Goal: Information Seeking & Learning: Learn about a topic

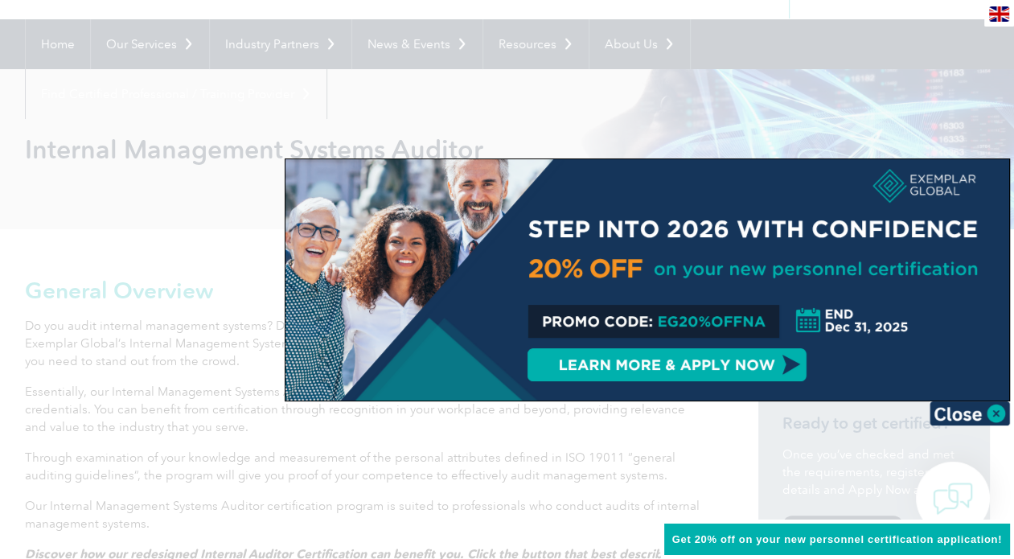
scroll to position [161, 0]
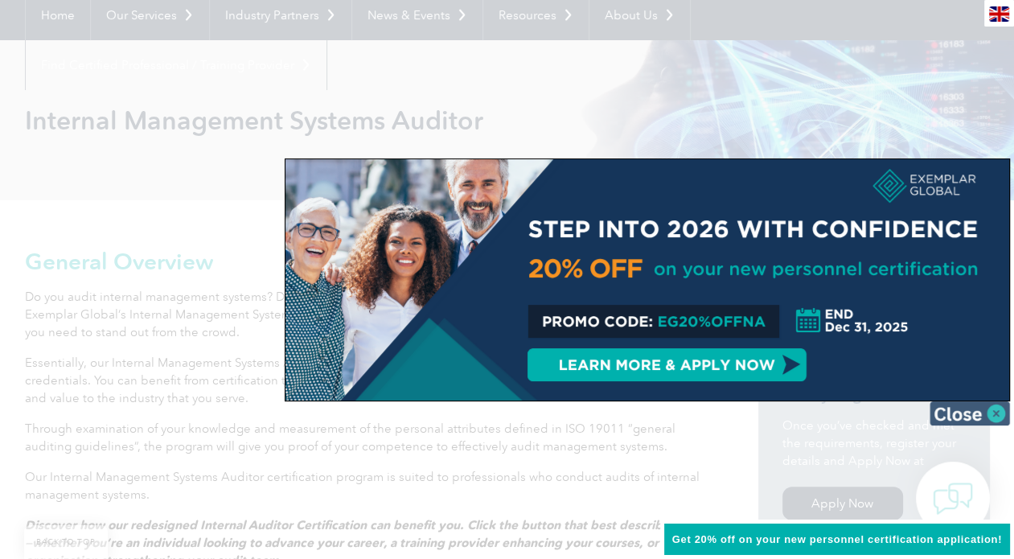
click at [972, 421] on img at bounding box center [970, 413] width 80 height 24
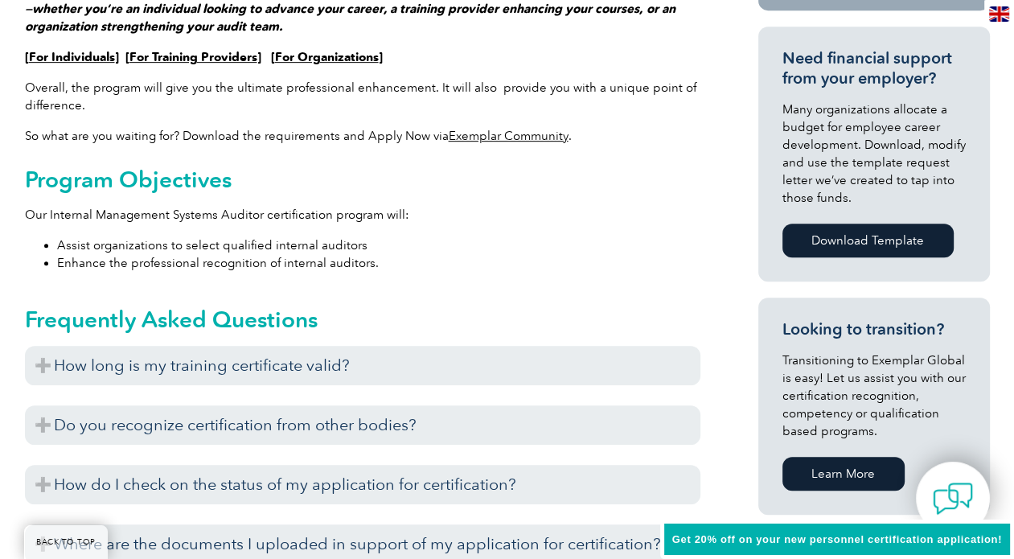
scroll to position [724, 0]
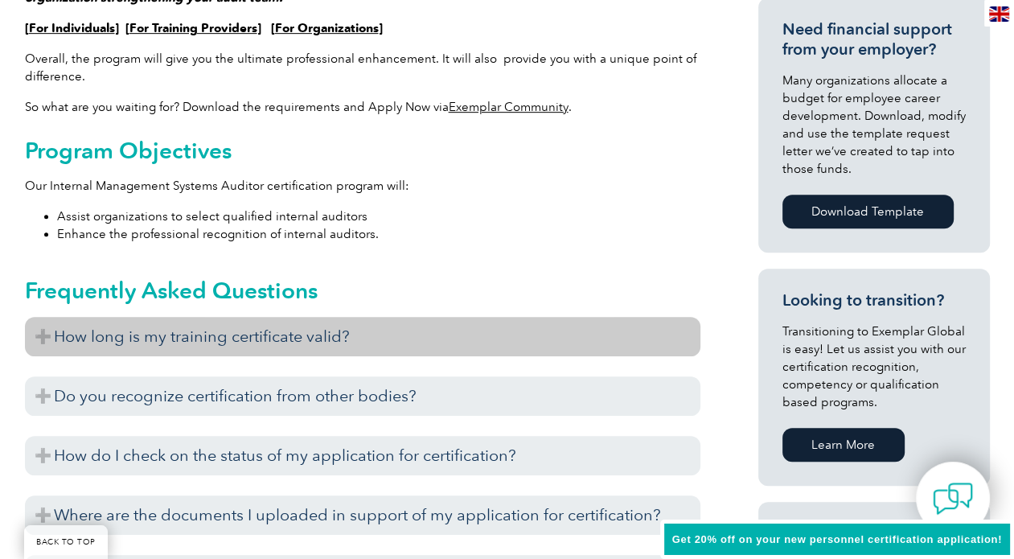
click at [528, 336] on h3 "How long is my training certificate valid?" at bounding box center [363, 336] width 676 height 39
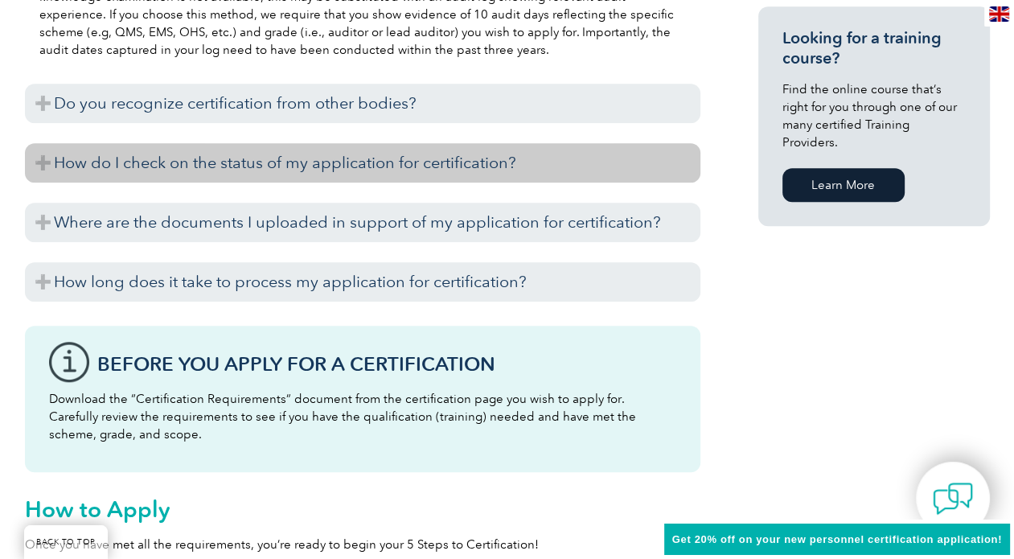
scroll to position [1287, 0]
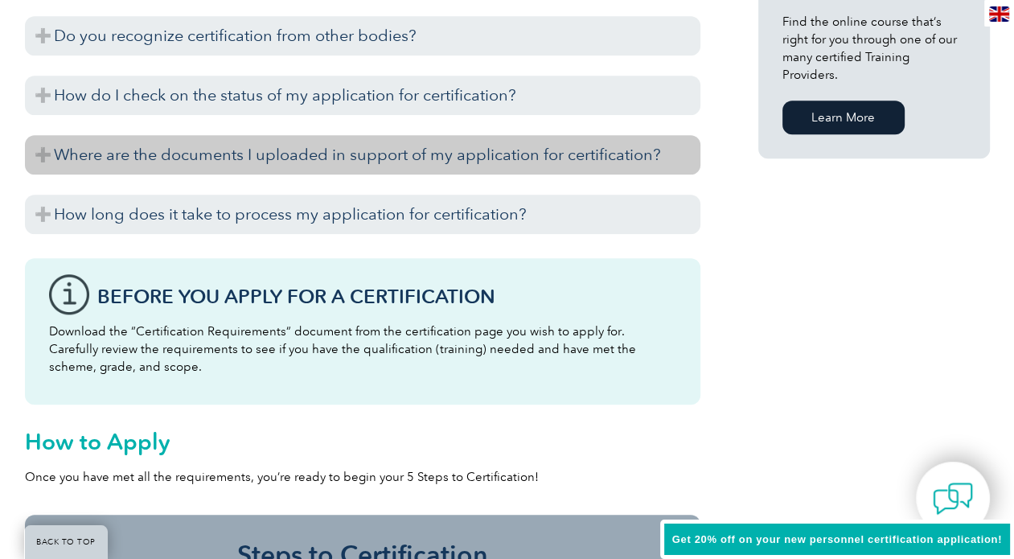
click at [495, 165] on h3 "Where are the documents I uploaded in support of my application for certificati…" at bounding box center [363, 154] width 676 height 39
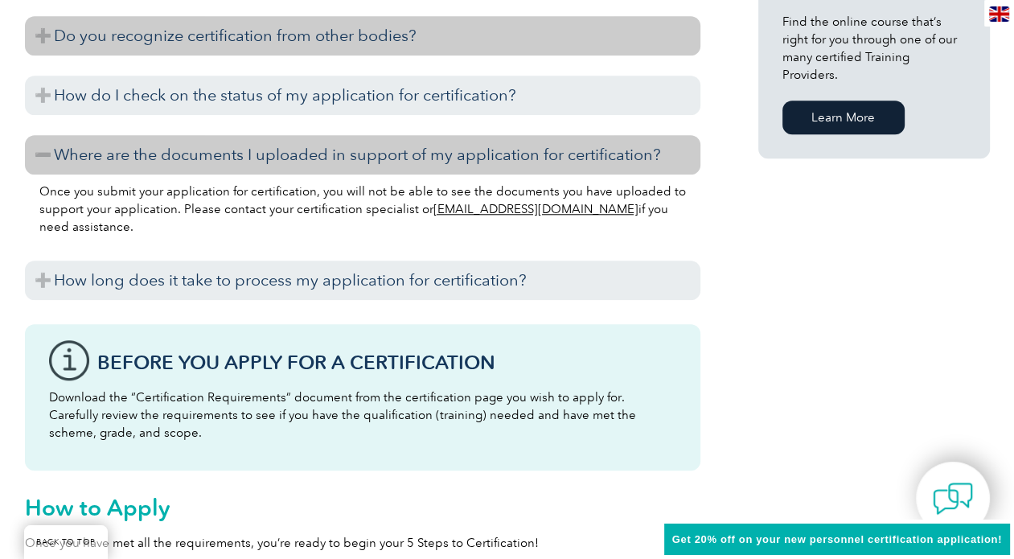
click at [495, 43] on h3 "Do you recognize certification from other bodies?" at bounding box center [363, 35] width 676 height 39
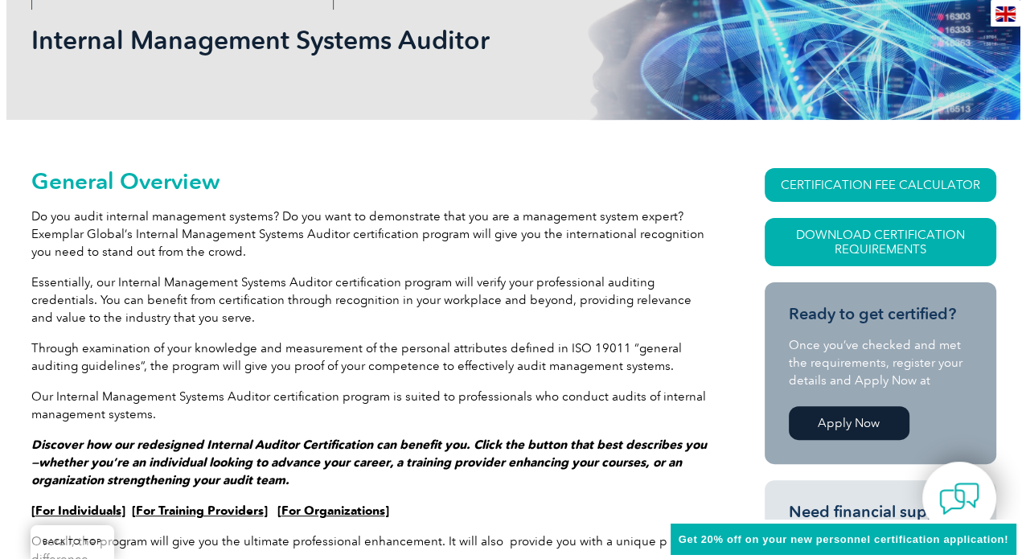
scroll to position [241, 0]
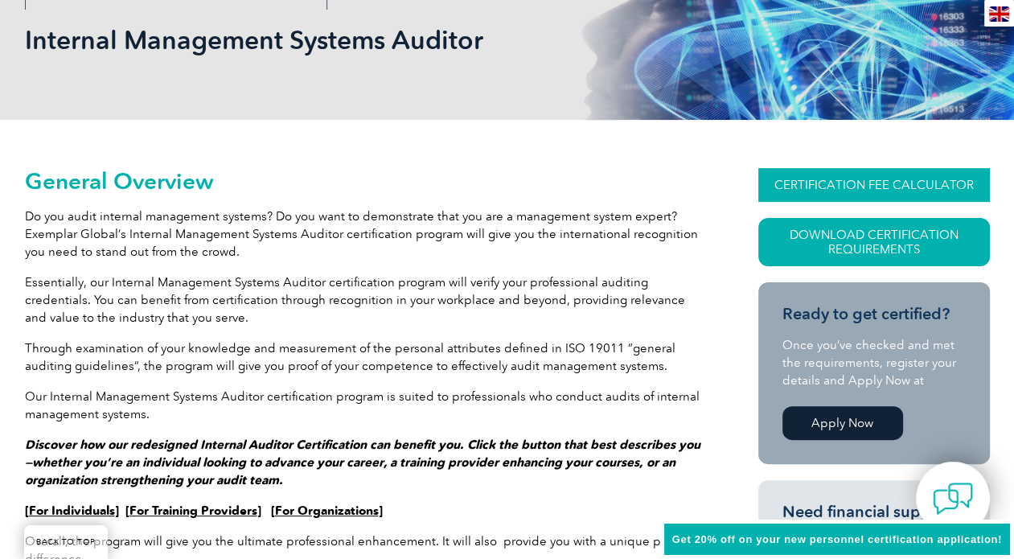
click at [818, 189] on link "CERTIFICATION FEE CALCULATOR" at bounding box center [874, 185] width 232 height 34
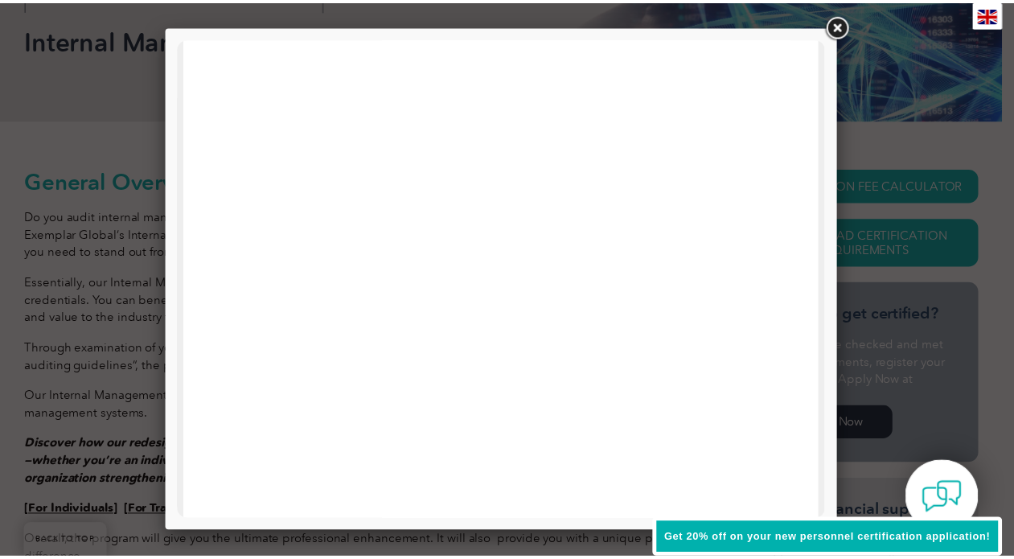
scroll to position [483, 0]
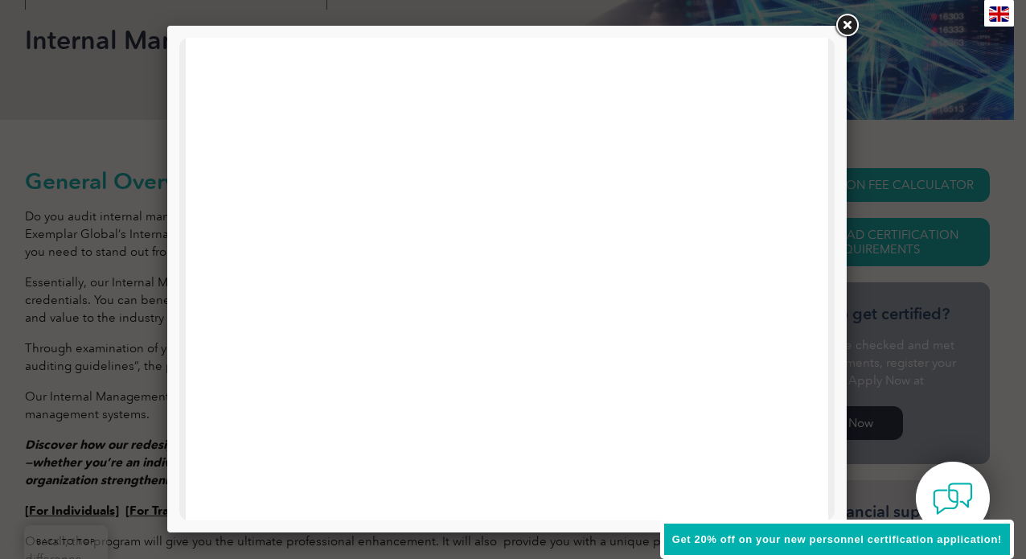
click at [847, 29] on link at bounding box center [846, 25] width 29 height 29
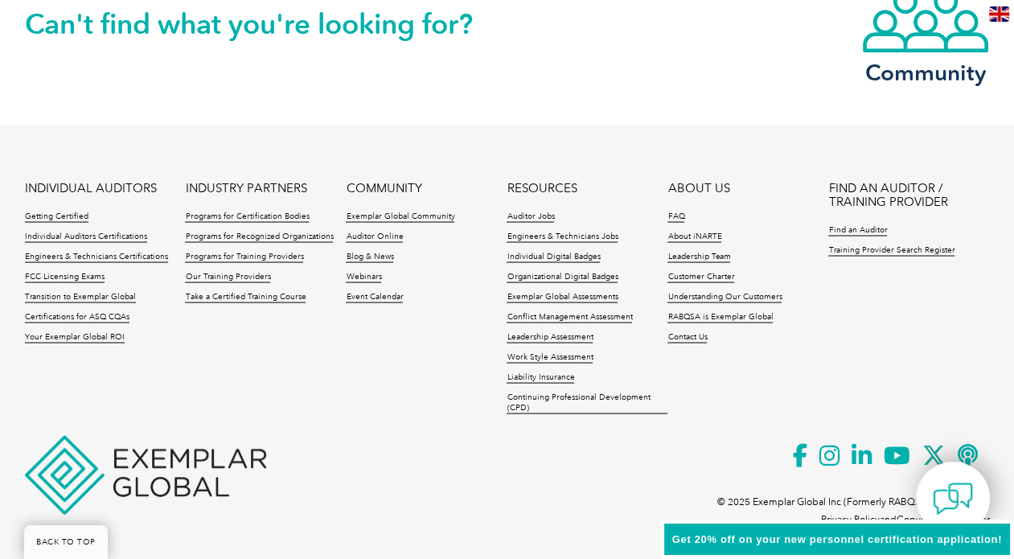
scroll to position [2581, 0]
click at [596, 291] on link "Exemplar Global Assessments" at bounding box center [562, 296] width 111 height 11
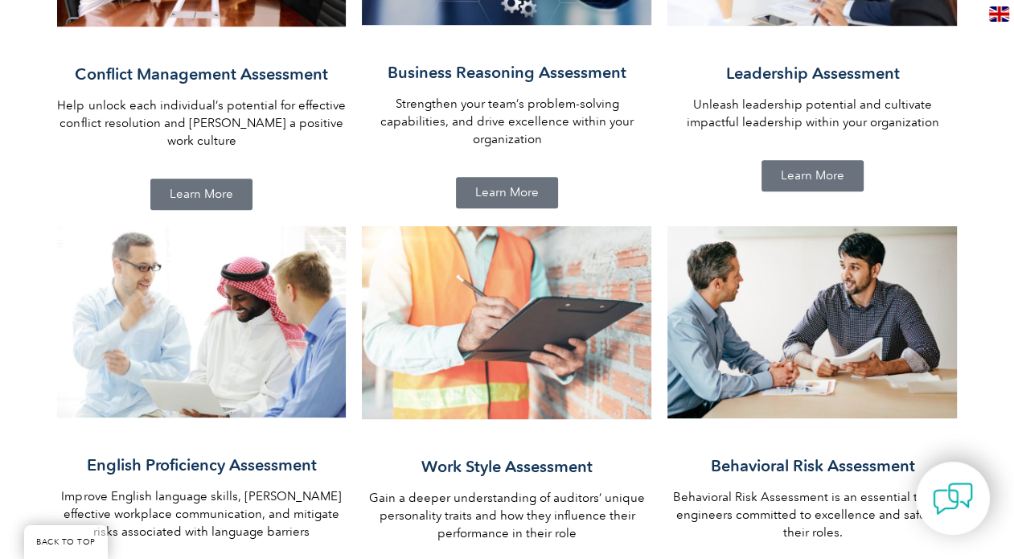
scroll to position [1046, 0]
